Goal: Task Accomplishment & Management: Use online tool/utility

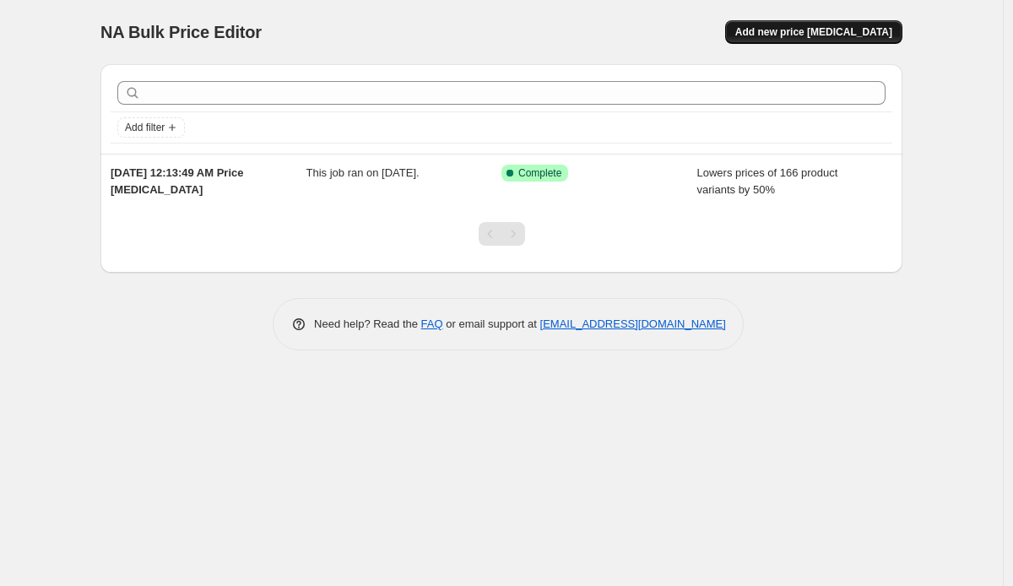
click at [794, 26] on span "Add new price change job" at bounding box center [814, 32] width 157 height 14
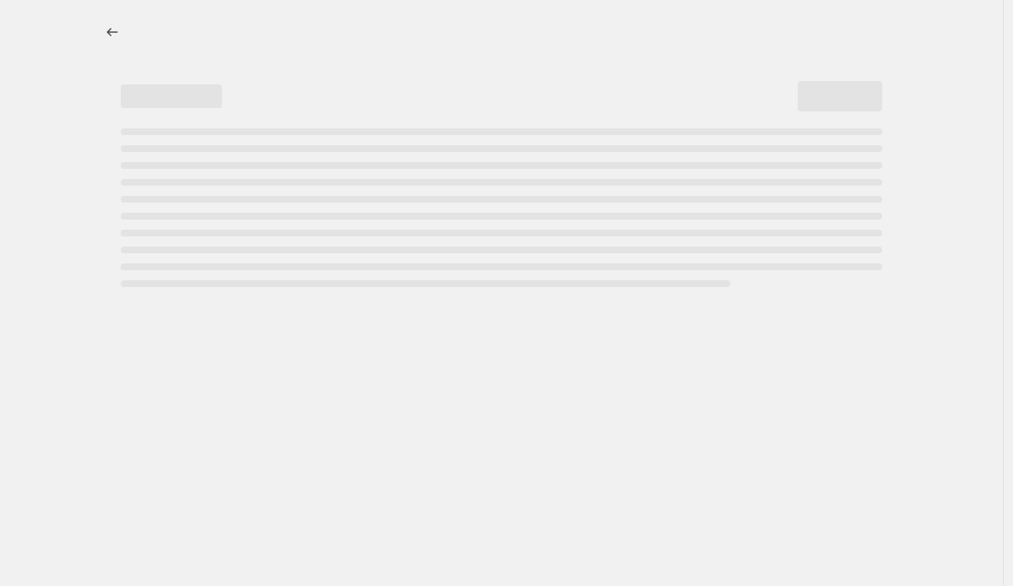
select select "percentage"
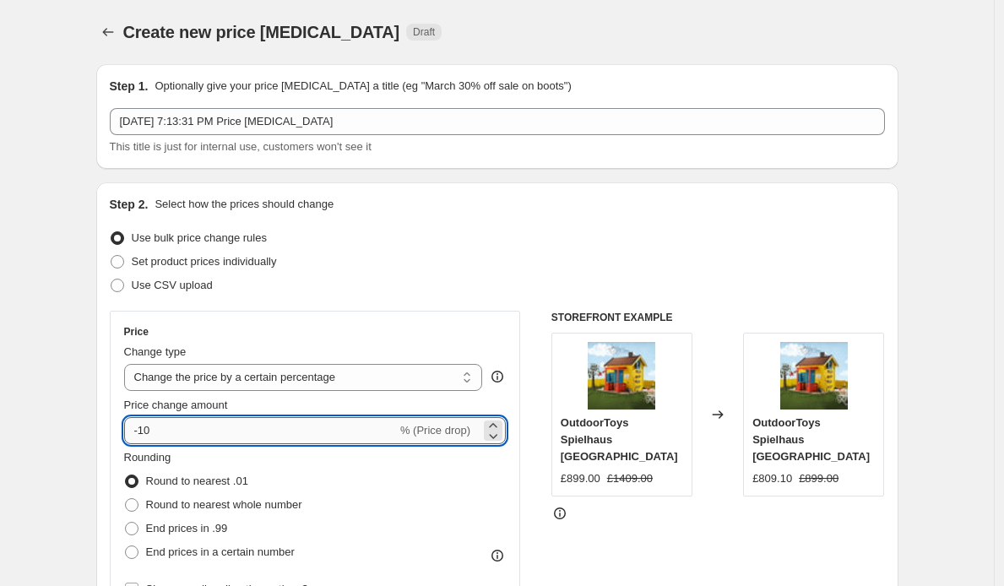
click at [314, 428] on input "-10" at bounding box center [260, 430] width 273 height 27
type input "-1"
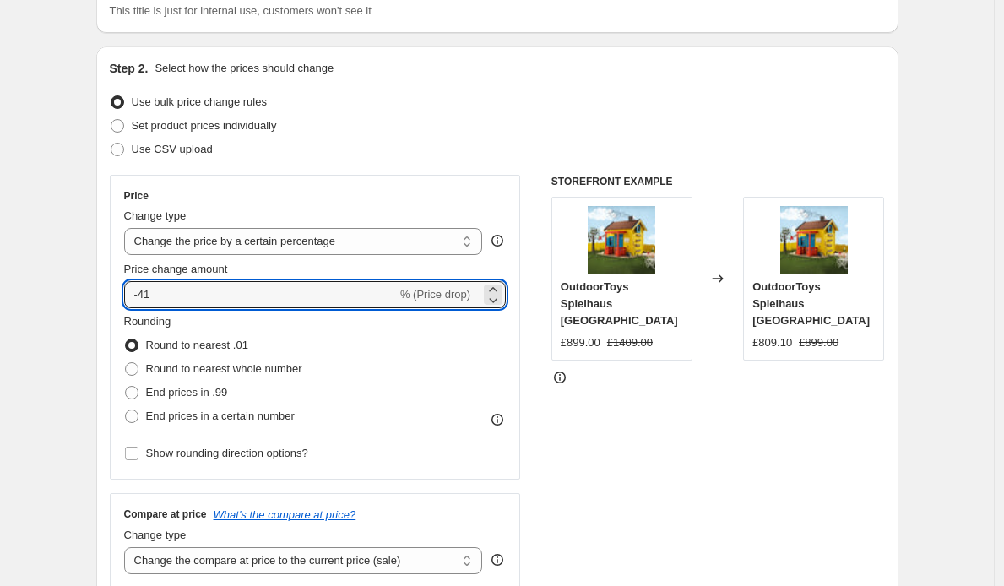
scroll to position [158, 0]
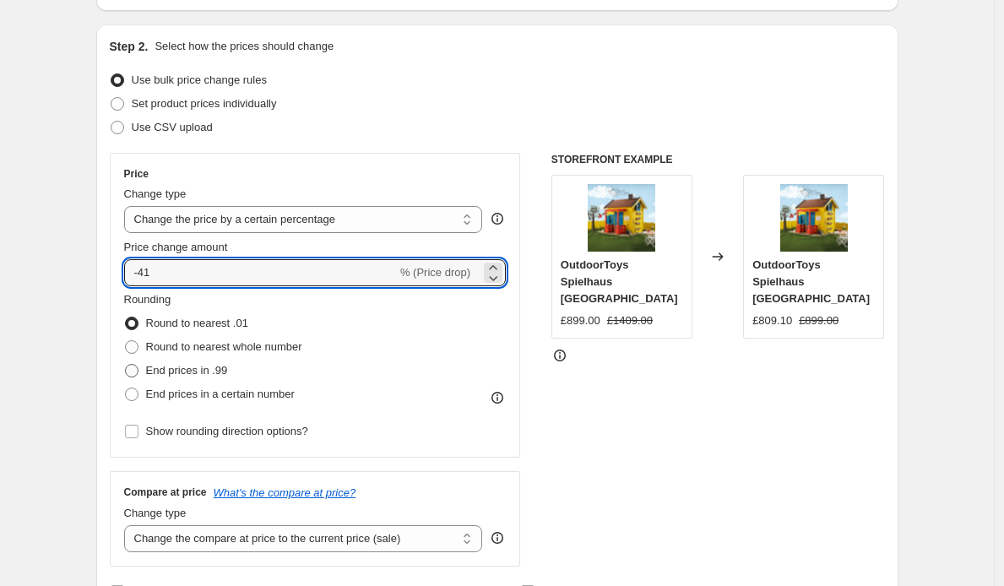
type input "-41"
click at [165, 370] on span "End prices in .99" at bounding box center [187, 370] width 82 height 13
click at [126, 365] on input "End prices in .99" at bounding box center [125, 364] width 1 height 1
radio input "true"
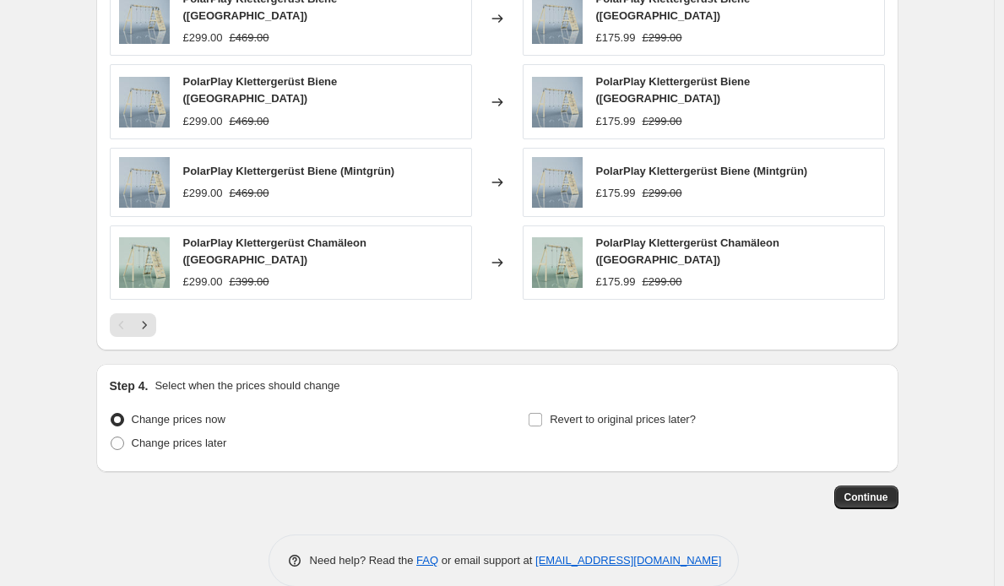
scroll to position [1102, 0]
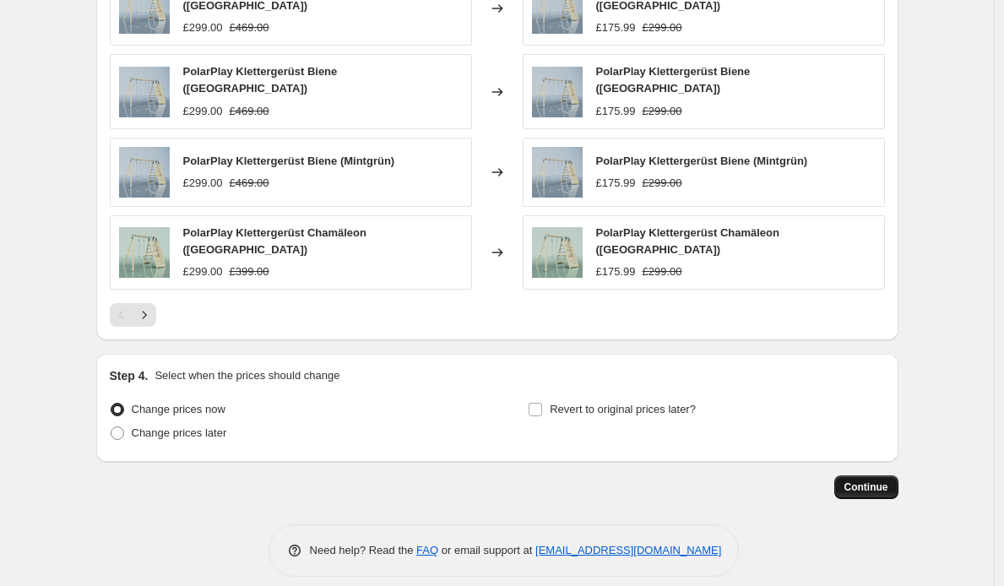
click at [865, 475] on button "Continue" at bounding box center [866, 487] width 64 height 24
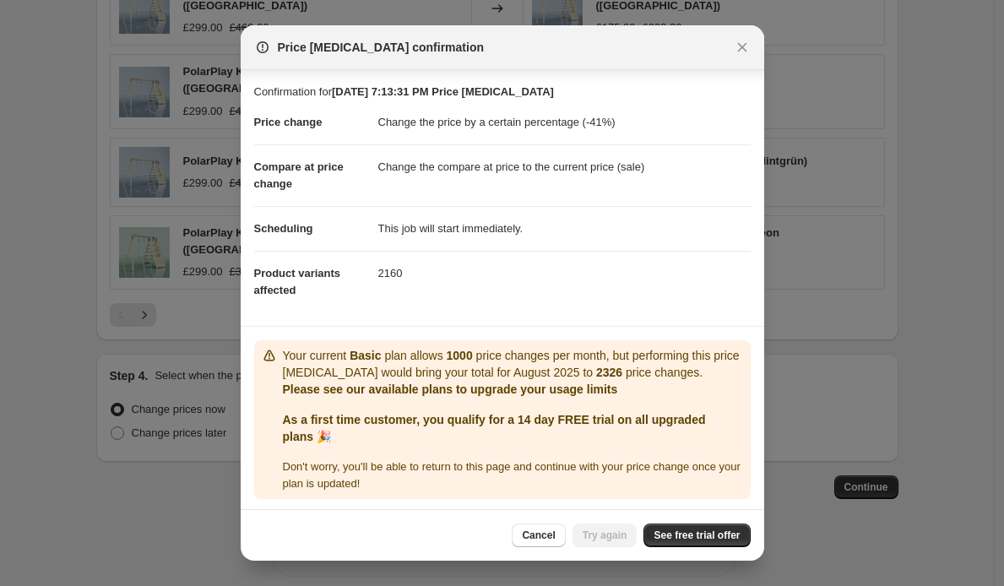
scroll to position [4, 0]
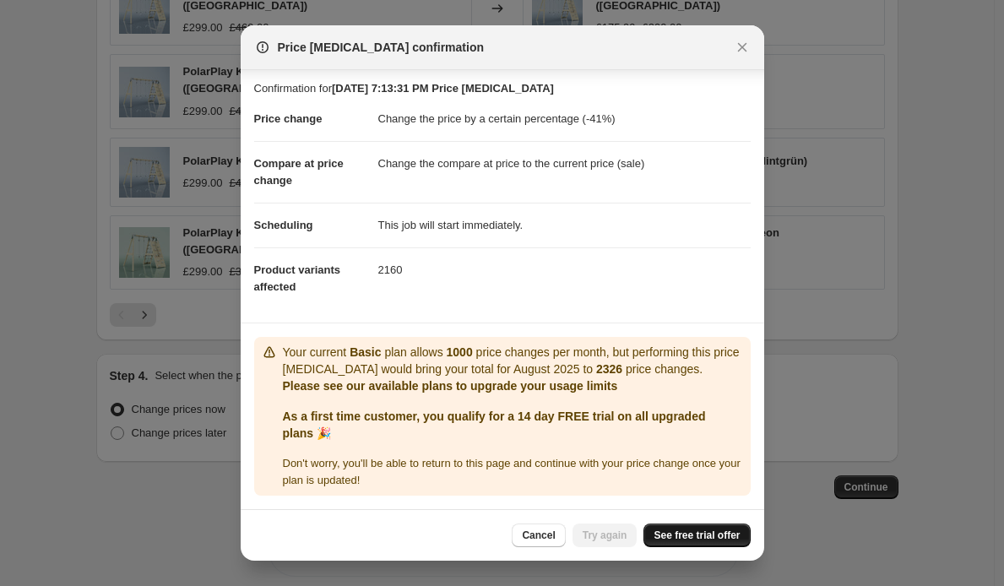
click at [707, 533] on span "See free trial offer" at bounding box center [697, 536] width 86 height 14
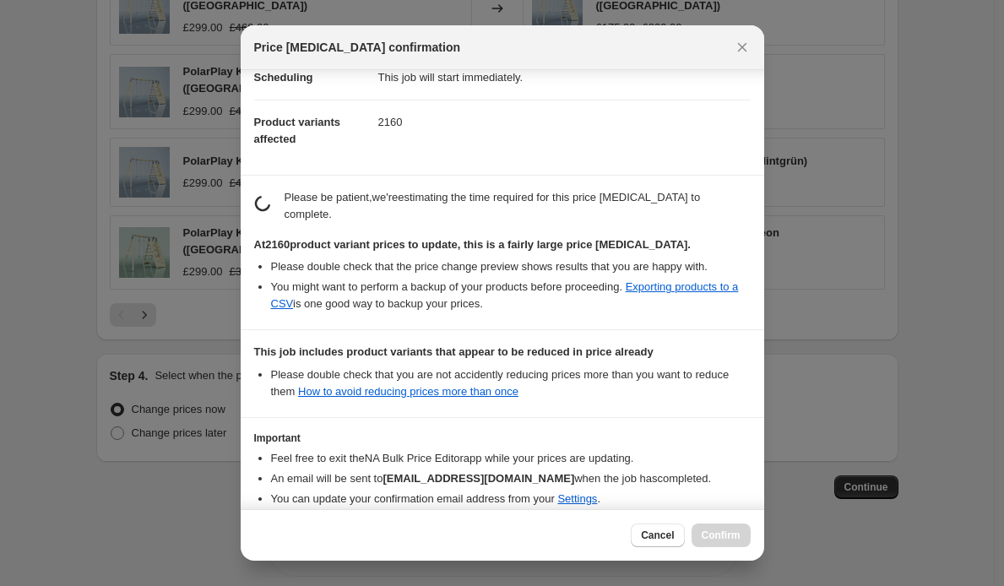
scroll to position [228, 0]
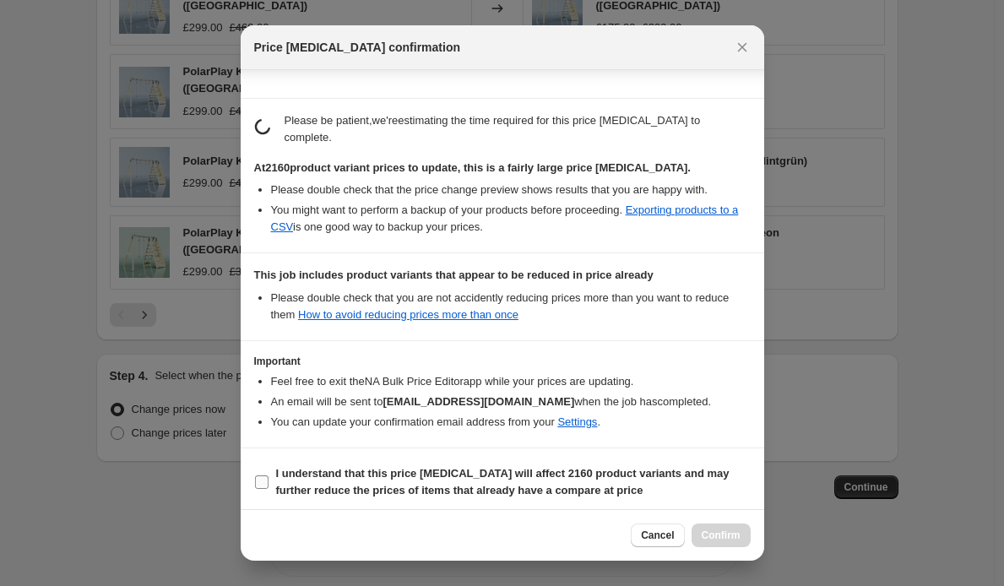
click at [536, 469] on b "I understand that this price change job will affect 2160 product variants and m…" at bounding box center [503, 482] width 454 height 30
click at [269, 475] on input "I understand that this price change job will affect 2160 product variants and m…" at bounding box center [262, 482] width 14 height 14
checkbox input "true"
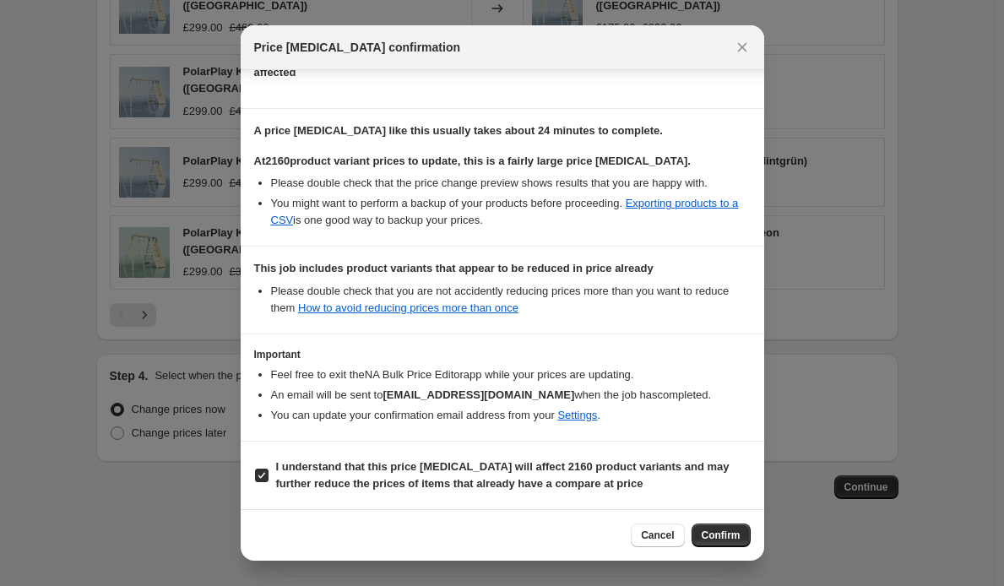
scroll to position [224, 0]
click at [726, 535] on span "Confirm" at bounding box center [721, 536] width 39 height 14
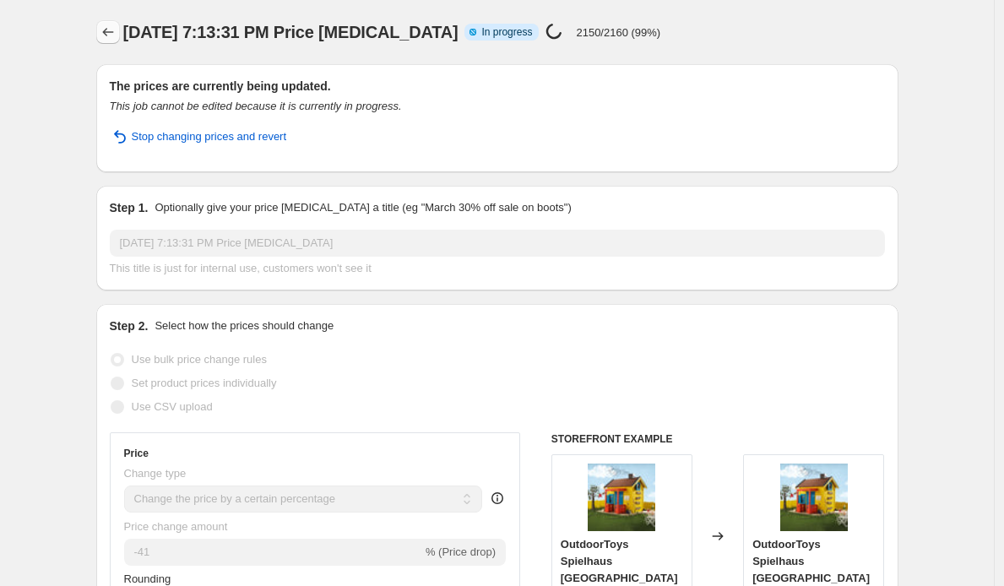
click at [117, 31] on icon "Price change jobs" at bounding box center [108, 32] width 17 height 17
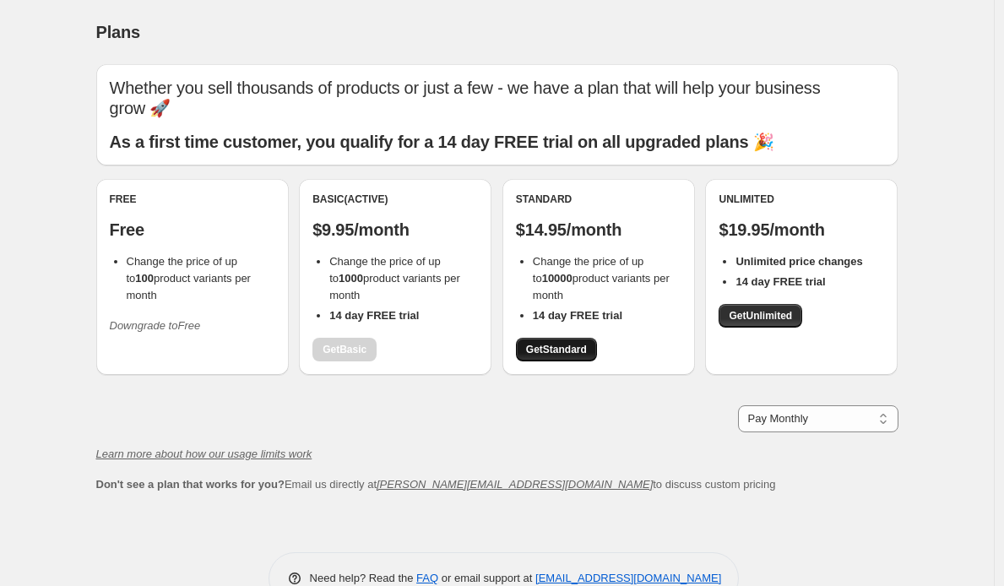
click at [580, 350] on span "Get Standard" at bounding box center [556, 350] width 61 height 14
